Goal: Task Accomplishment & Management: Manage account settings

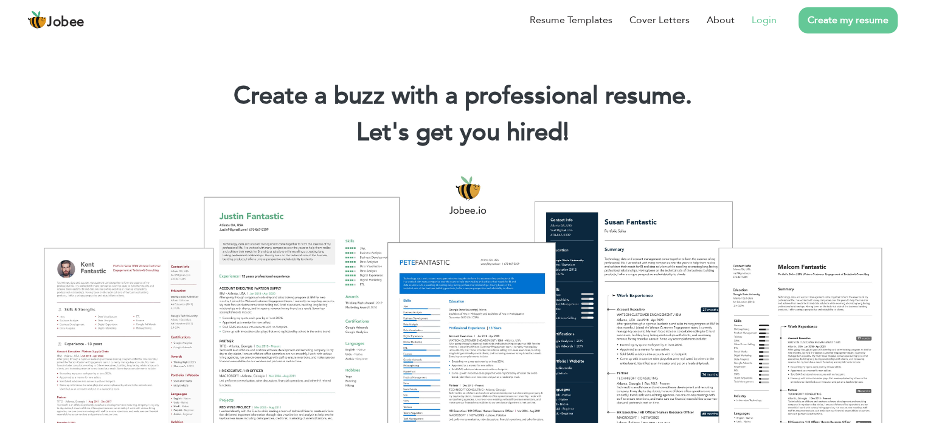
click at [771, 14] on link "Login" at bounding box center [764, 20] width 25 height 15
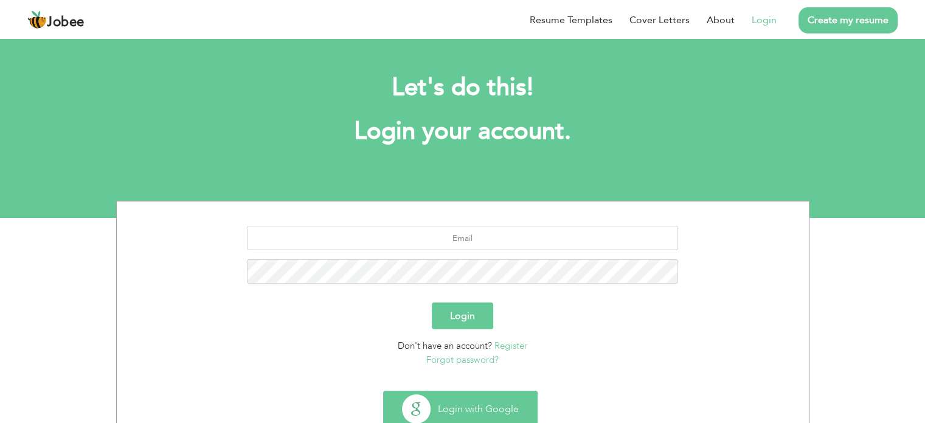
click at [493, 398] on button "Login with Google" at bounding box center [460, 408] width 153 height 35
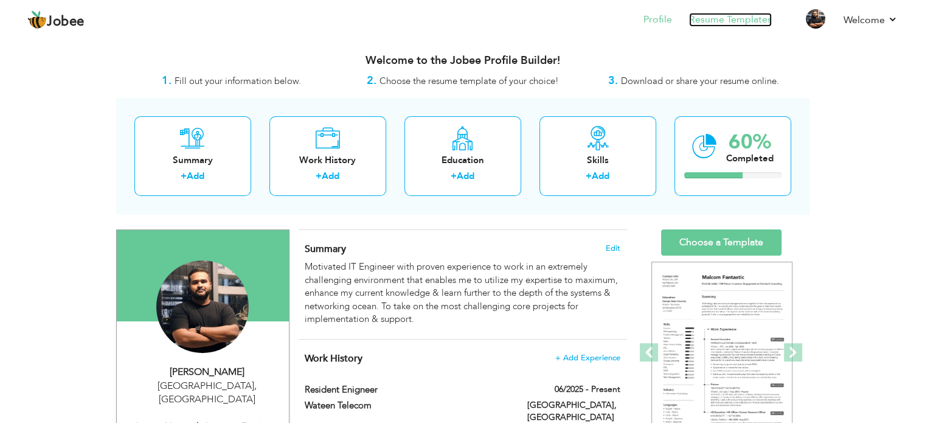
click at [747, 21] on link "Resume Templates" at bounding box center [730, 20] width 83 height 14
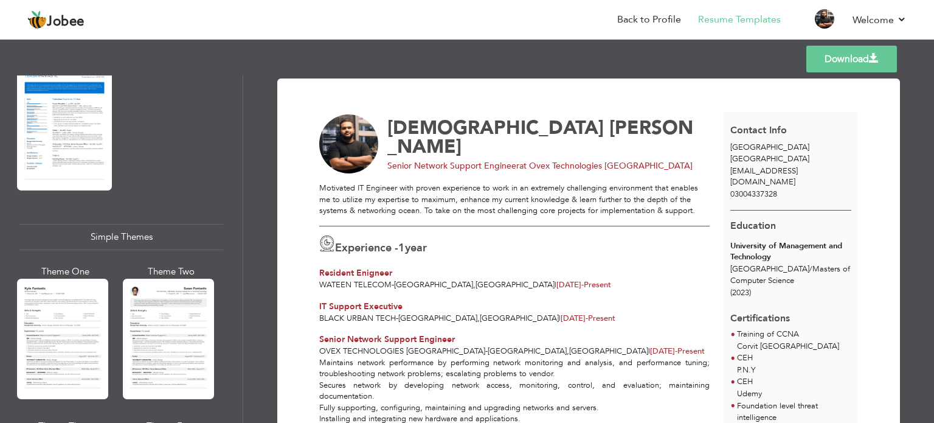
scroll to position [1997, 0]
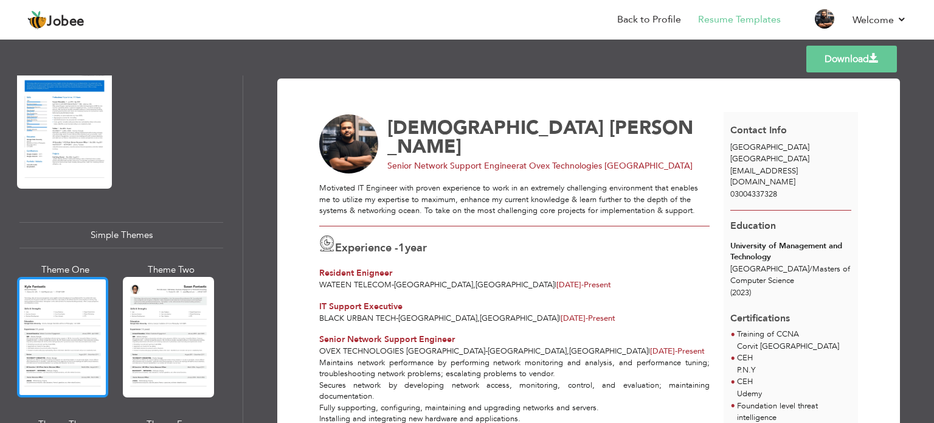
click at [27, 299] on div at bounding box center [62, 337] width 91 height 120
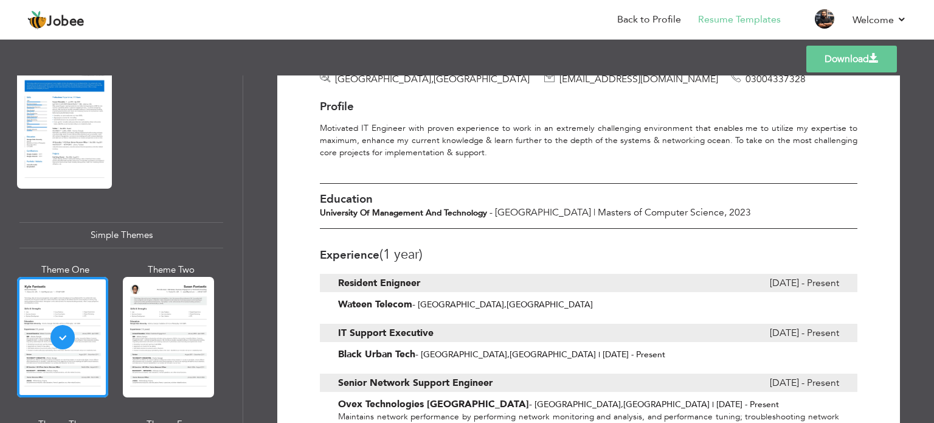
scroll to position [86, 0]
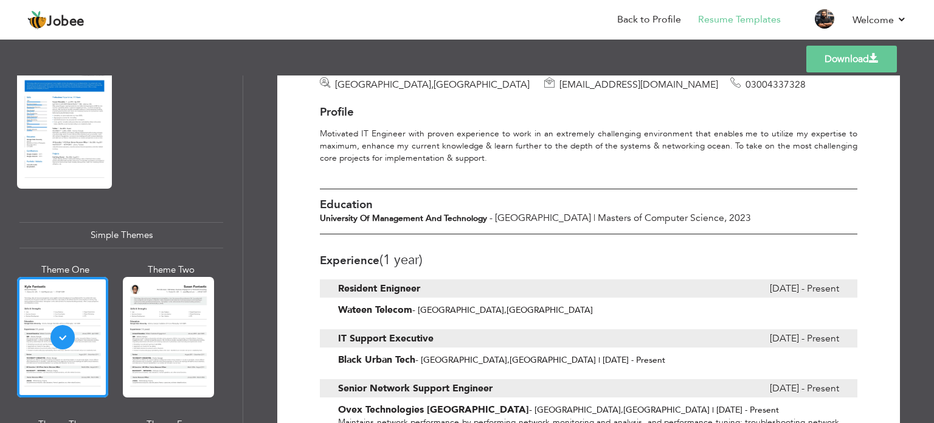
click at [442, 217] on b "University of Management and Technology" at bounding box center [403, 218] width 167 height 12
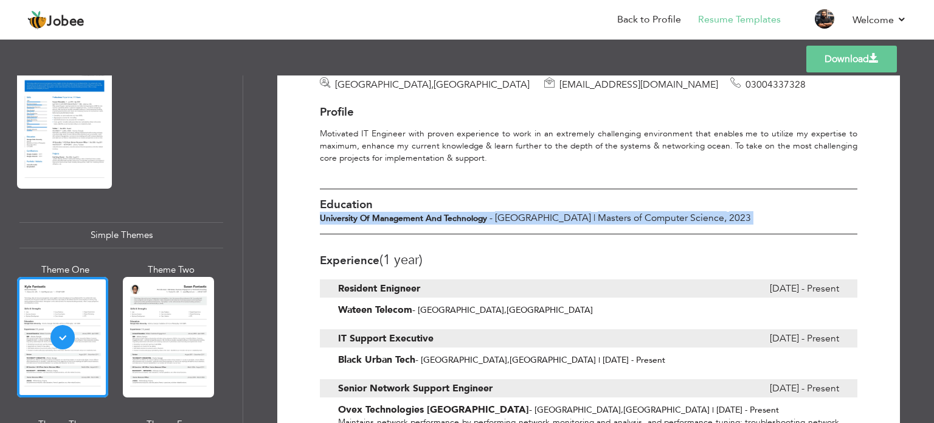
click at [442, 217] on b "University of Management and Technology" at bounding box center [403, 218] width 167 height 12
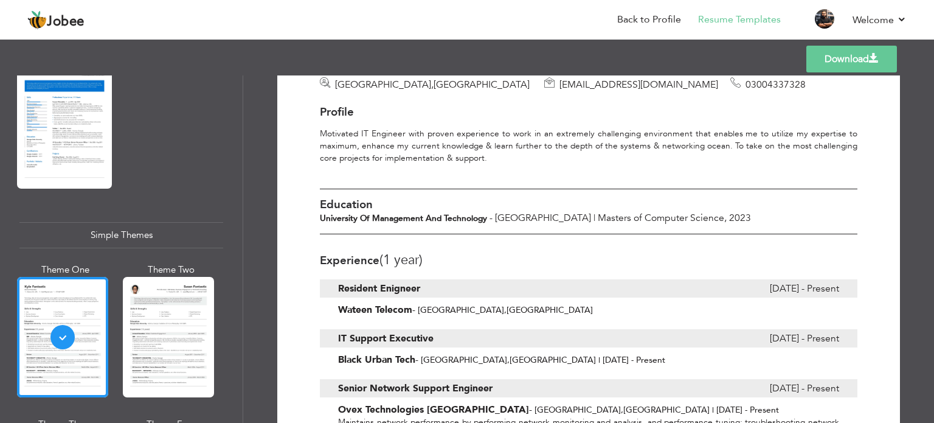
click at [611, 271] on div "Experience (1 Year)" at bounding box center [589, 256] width 538 height 33
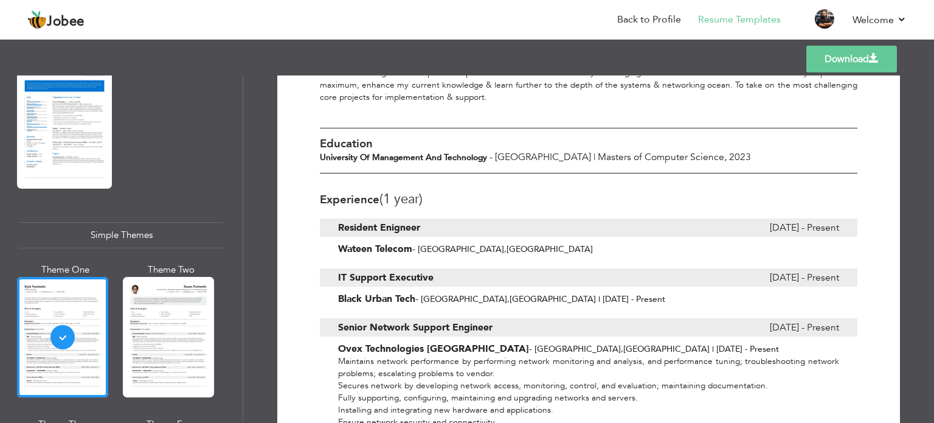
scroll to position [148, 0]
click at [387, 250] on b "Wateen Telecom" at bounding box center [375, 248] width 74 height 13
click at [405, 292] on span "Black Urban Tech" at bounding box center [376, 298] width 77 height 12
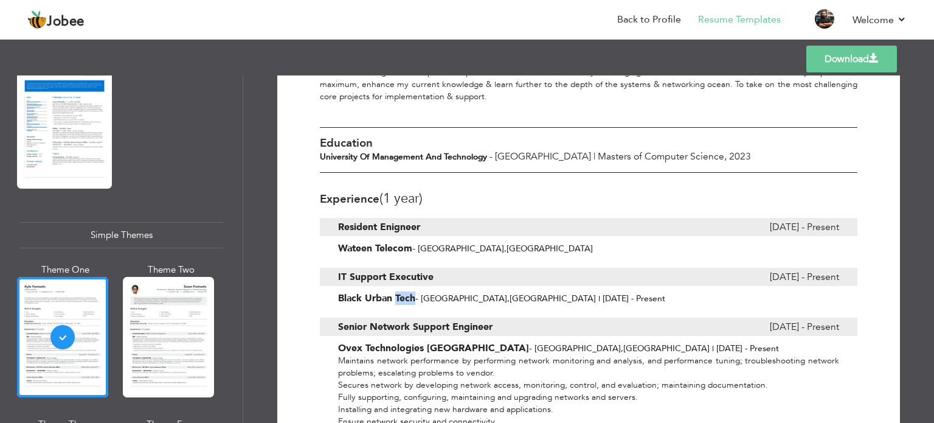
click at [405, 292] on span "Black Urban Tech" at bounding box center [376, 298] width 77 height 12
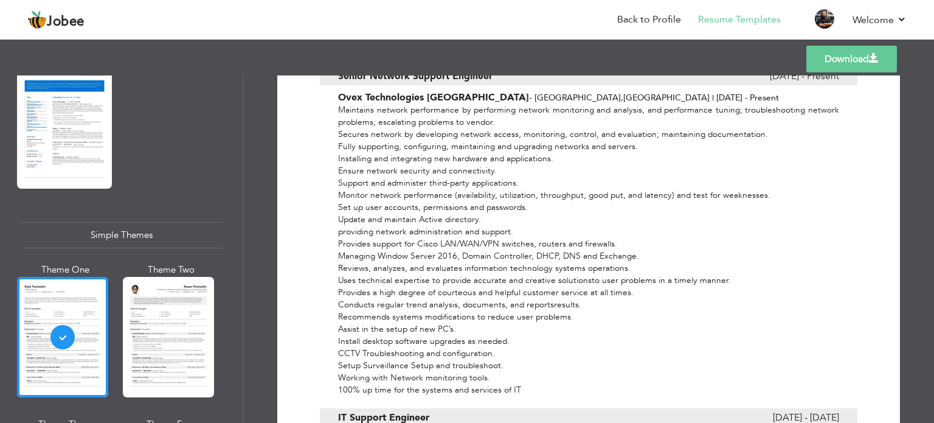
scroll to position [403, 0]
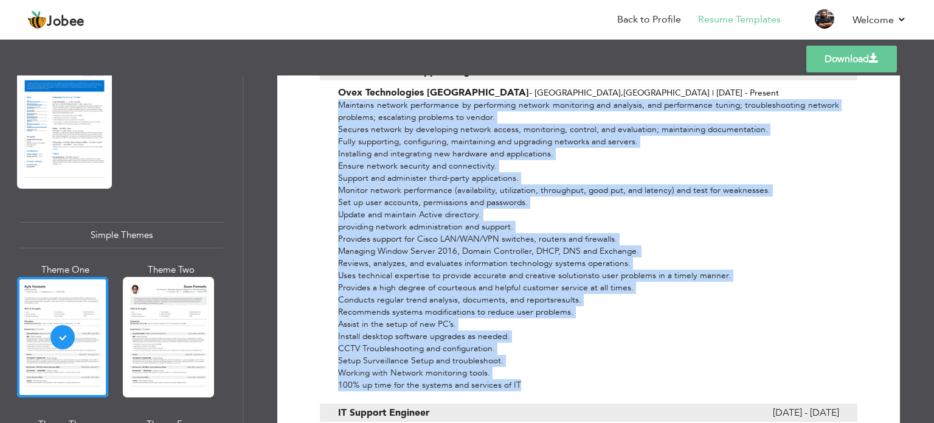
drag, startPoint x: 333, startPoint y: 102, endPoint x: 855, endPoint y: 394, distance: 598.9
click at [855, 394] on div "Muhammad Faizan Senior Network Support Engineer at Ovex Technologies Pakistan L…" at bounding box center [589, 152] width 556 height 874
click at [757, 364] on div "Maintains network performance by performing network monitoring and analysis, an…" at bounding box center [589, 245] width 538 height 292
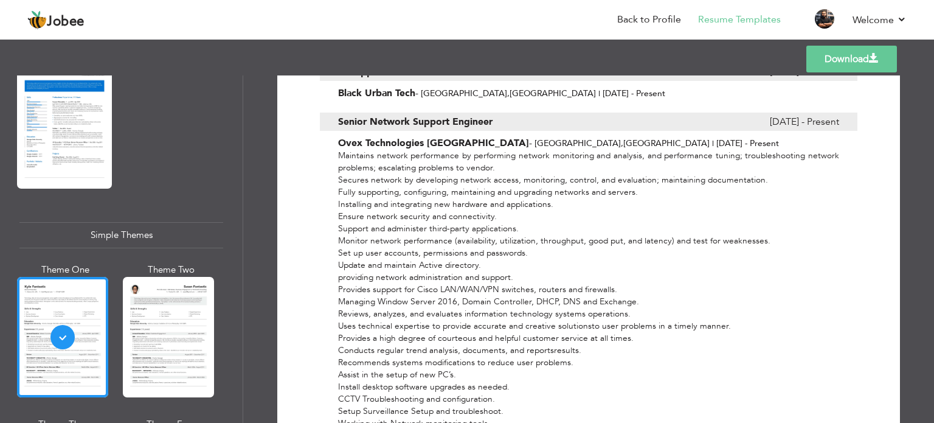
scroll to position [352, 0]
click at [637, 21] on link "Back to Profile" at bounding box center [649, 20] width 64 height 14
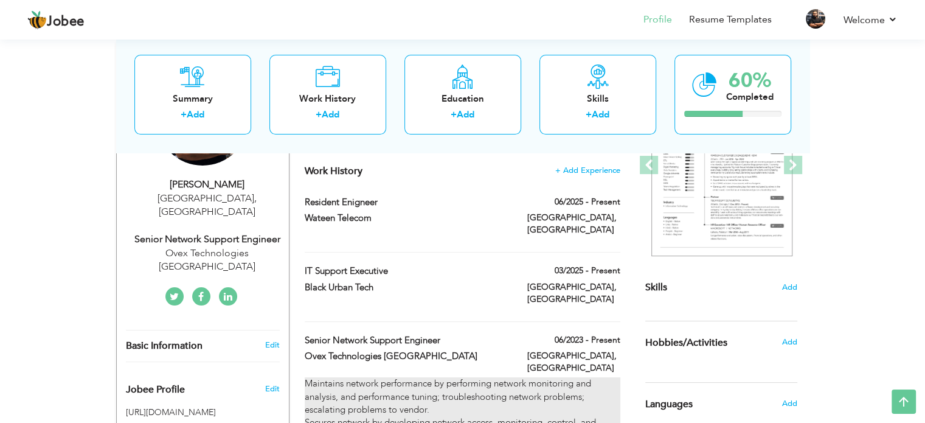
scroll to position [186, 0]
